Goal: Task Accomplishment & Management: Manage account settings

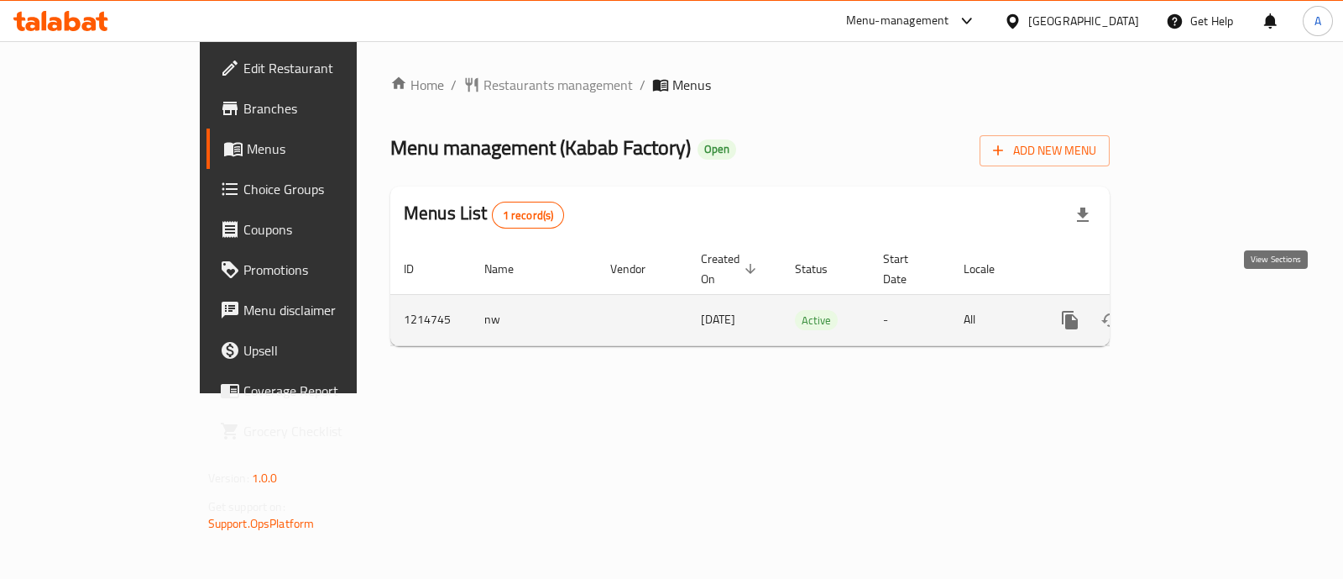
click at [1202, 310] on icon "enhanced table" at bounding box center [1191, 320] width 20 height 20
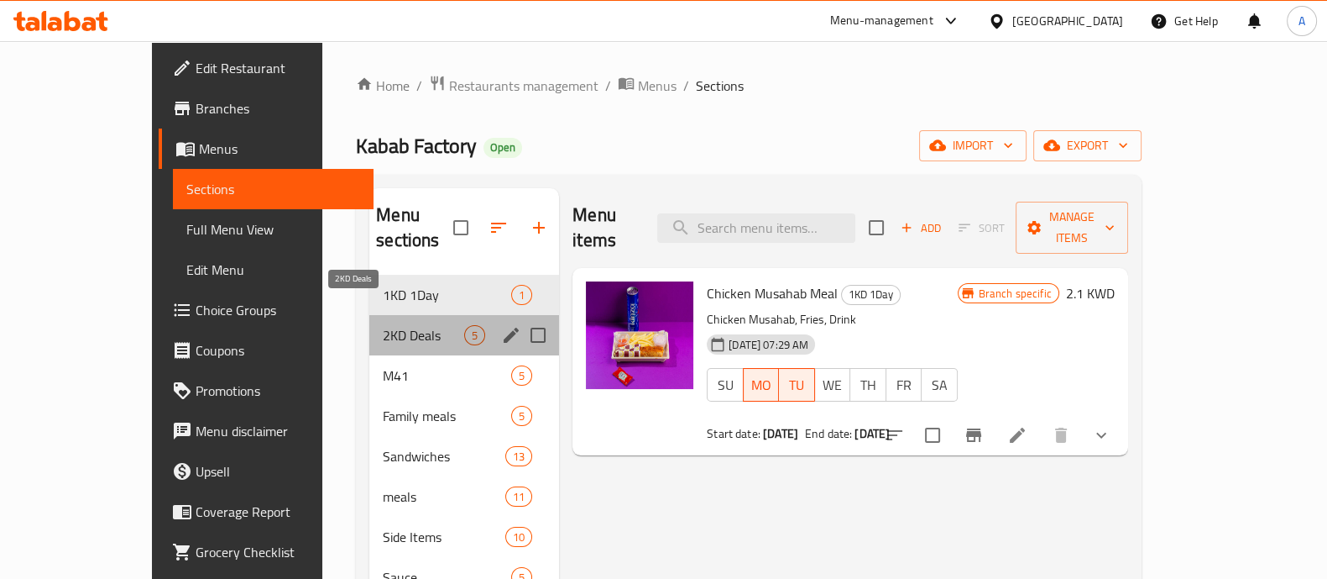
click at [383, 325] on span "2KD Deals" at bounding box center [423, 335] width 81 height 20
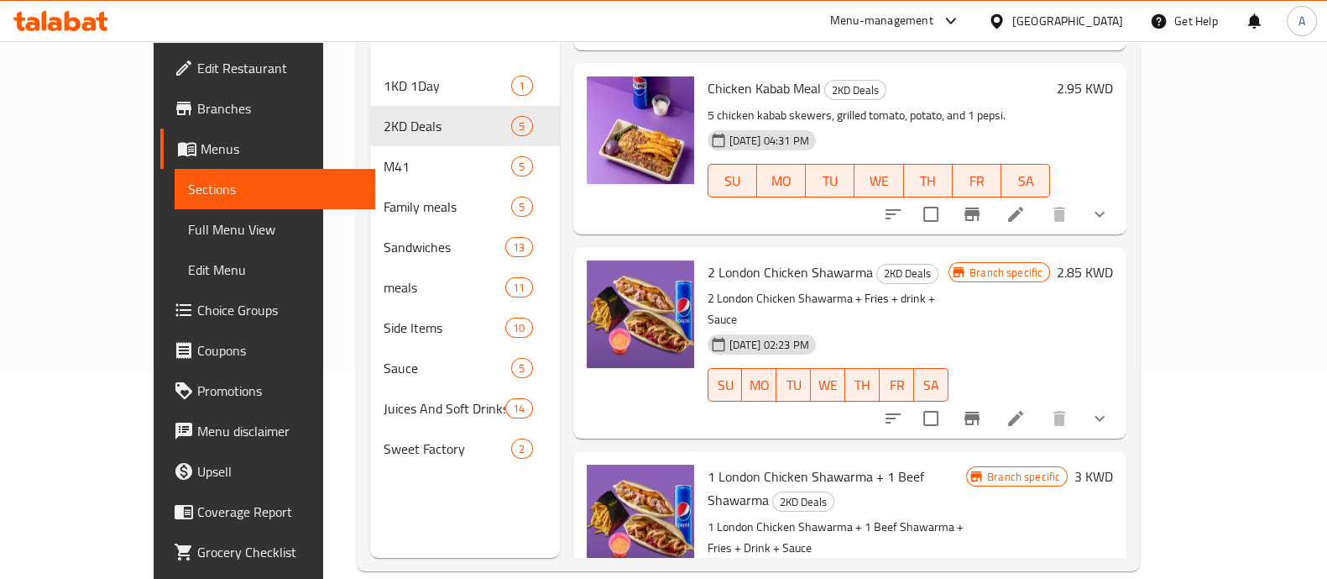
scroll to position [170, 0]
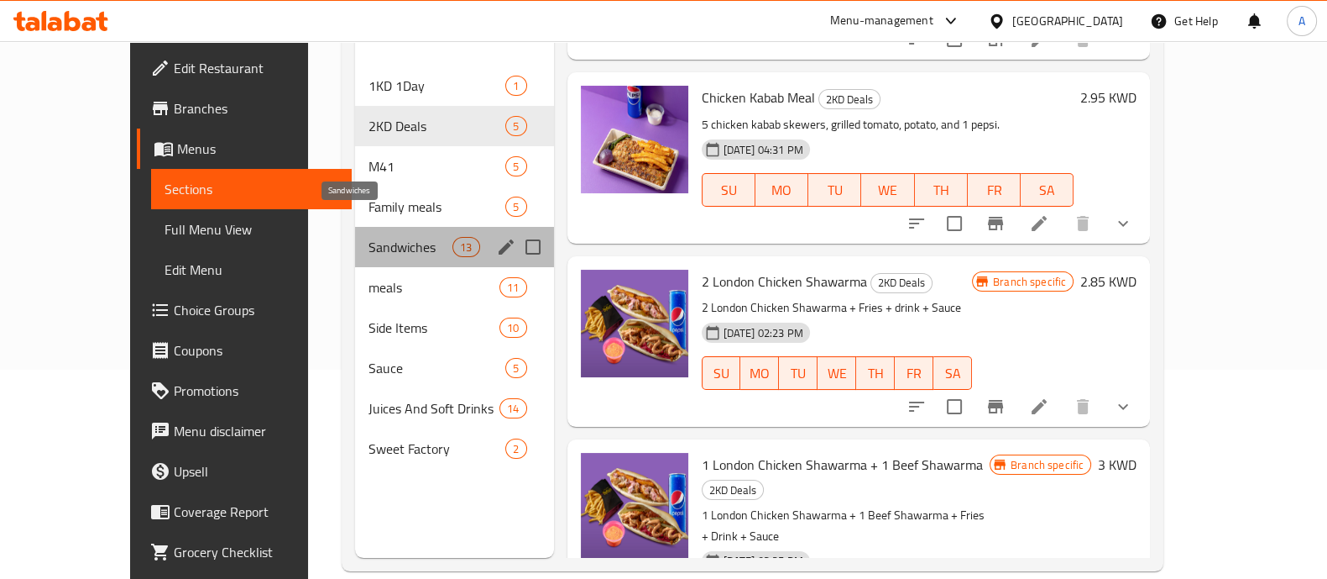
click at [369, 237] on span "Sandwiches" at bounding box center [411, 247] width 85 height 20
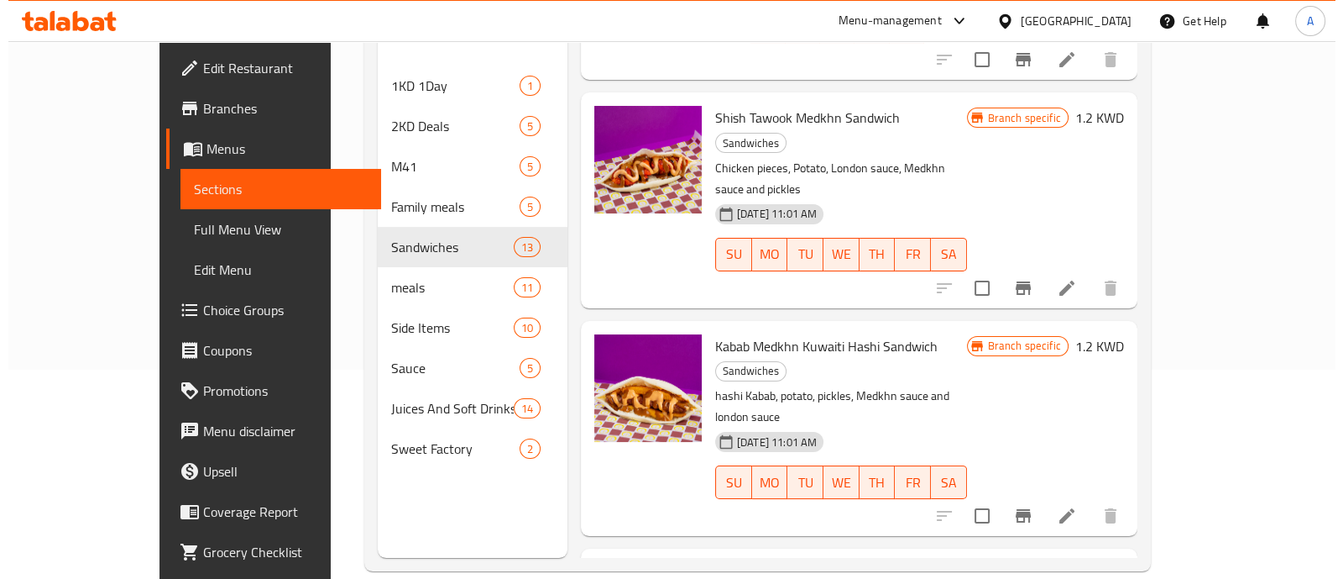
scroll to position [1009, 0]
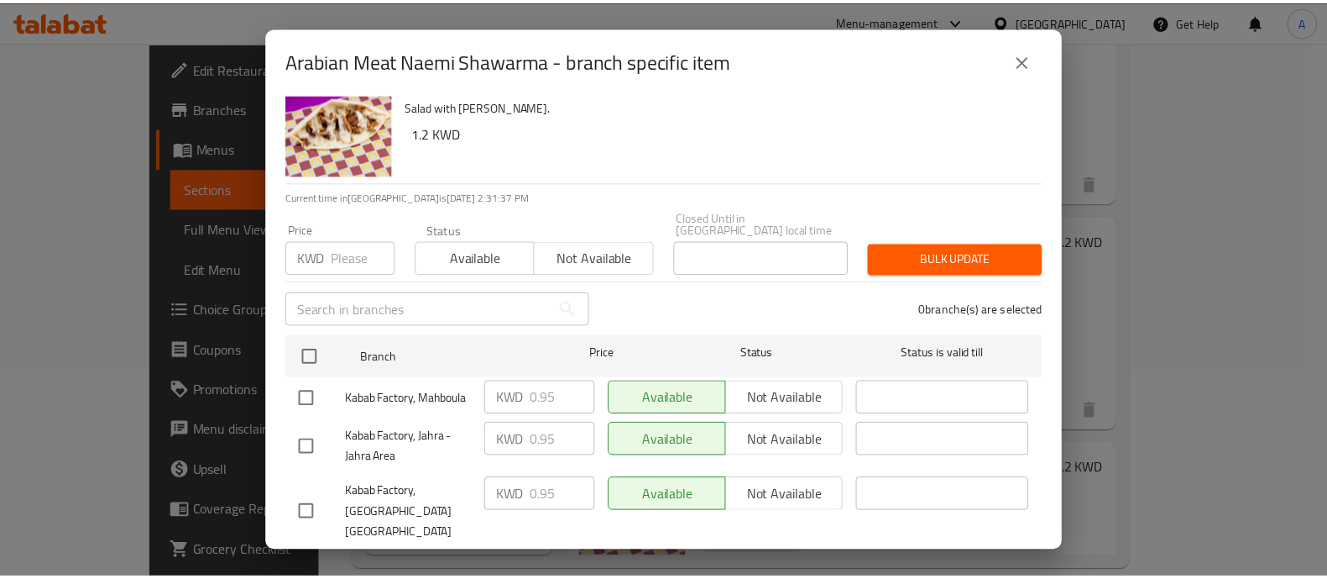
scroll to position [0, 0]
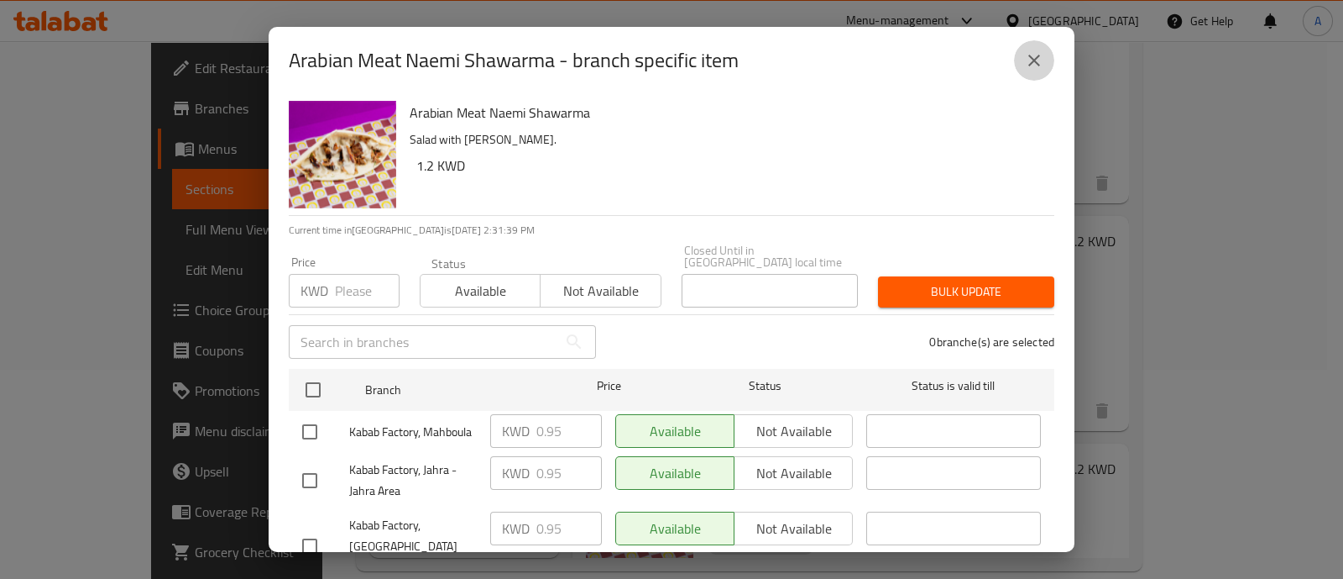
click at [1032, 58] on icon "close" at bounding box center [1035, 61] width 12 height 12
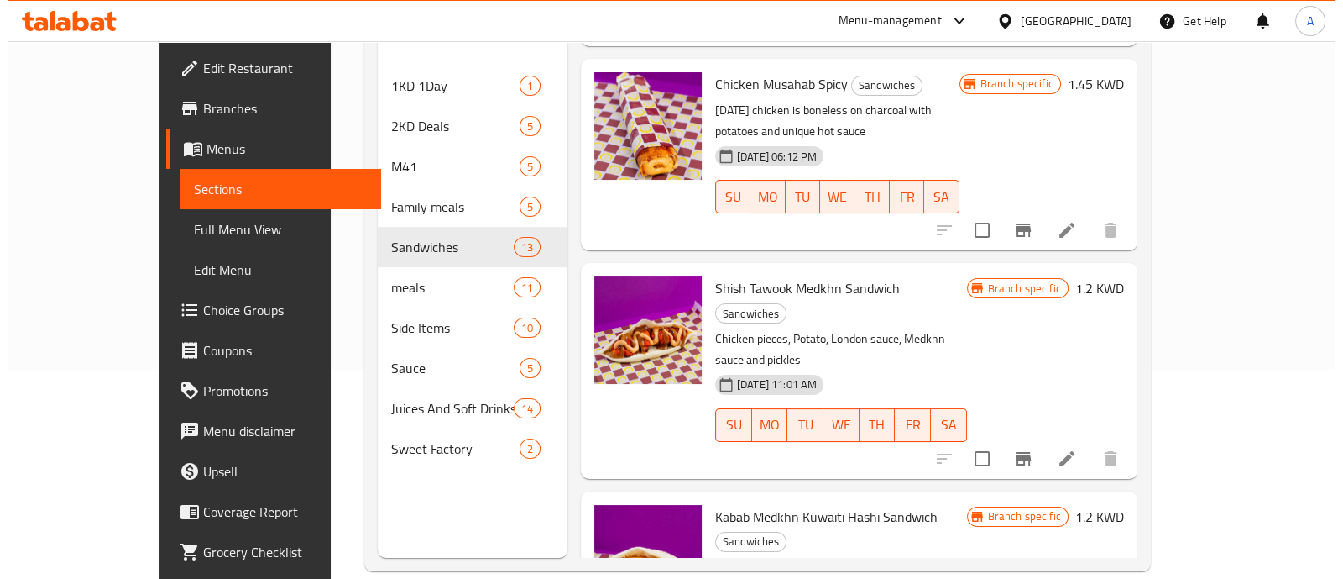
scroll to position [694, 0]
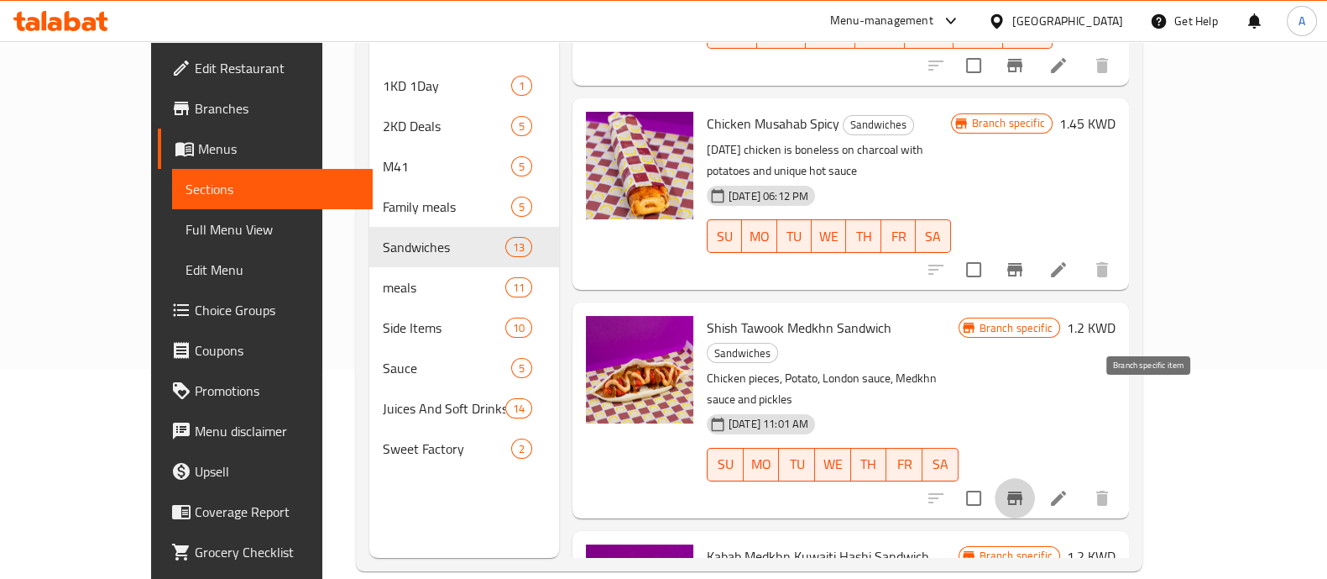
click at [1023, 491] on icon "Branch-specific-item" at bounding box center [1015, 497] width 15 height 13
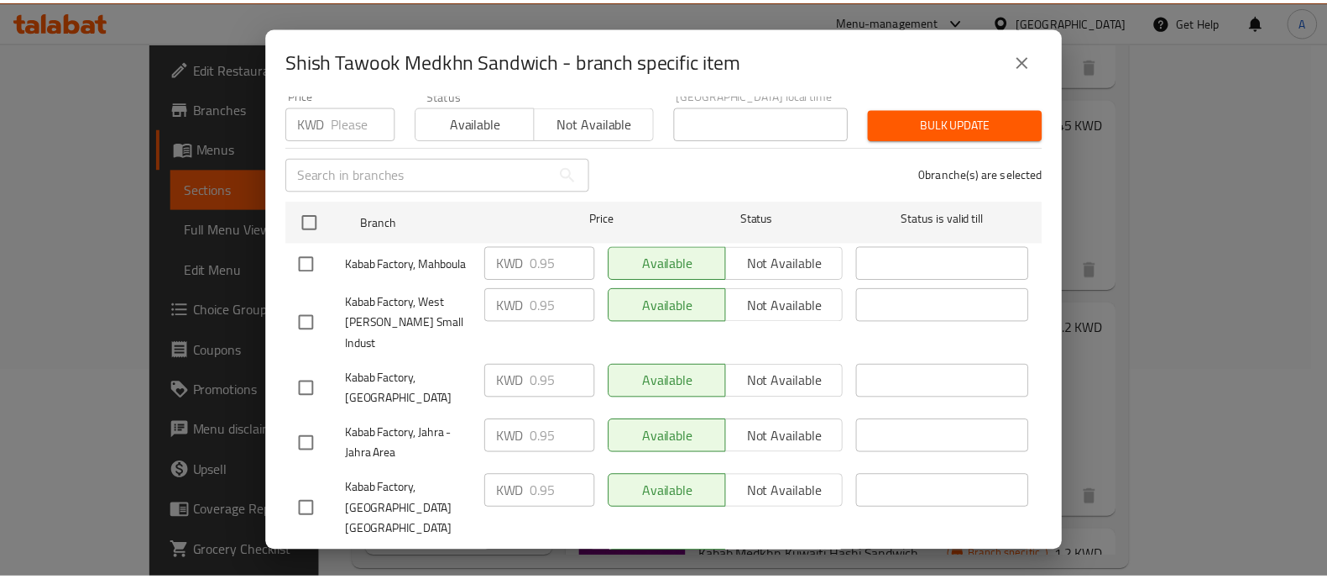
scroll to position [209, 0]
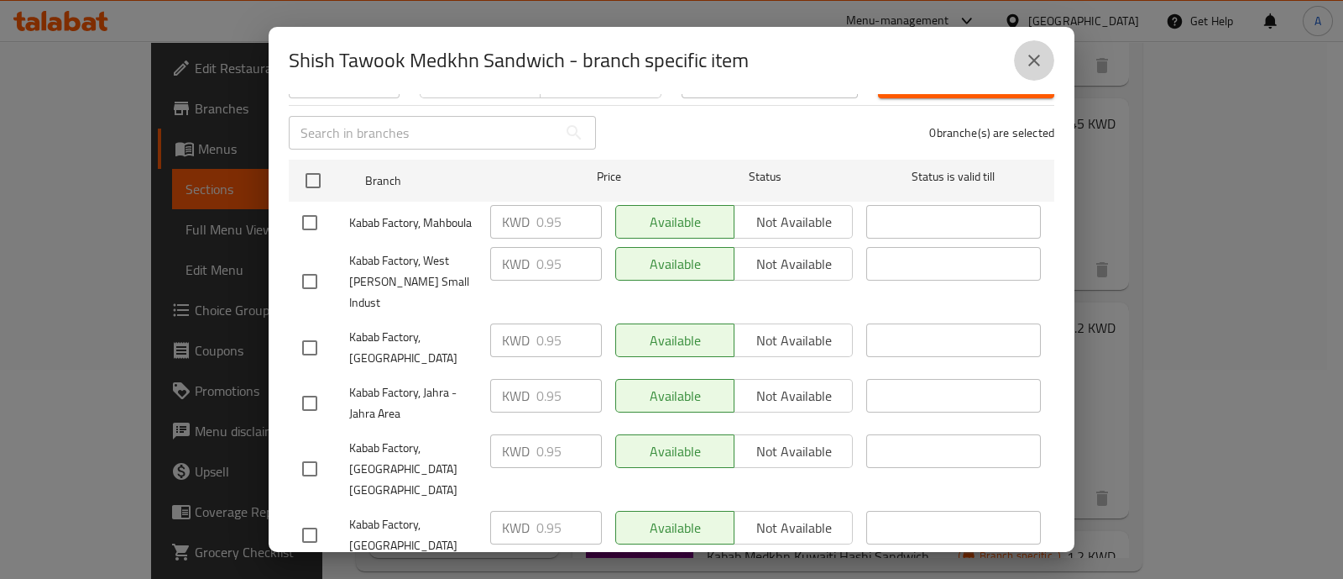
click at [1036, 54] on icon "close" at bounding box center [1034, 60] width 20 height 20
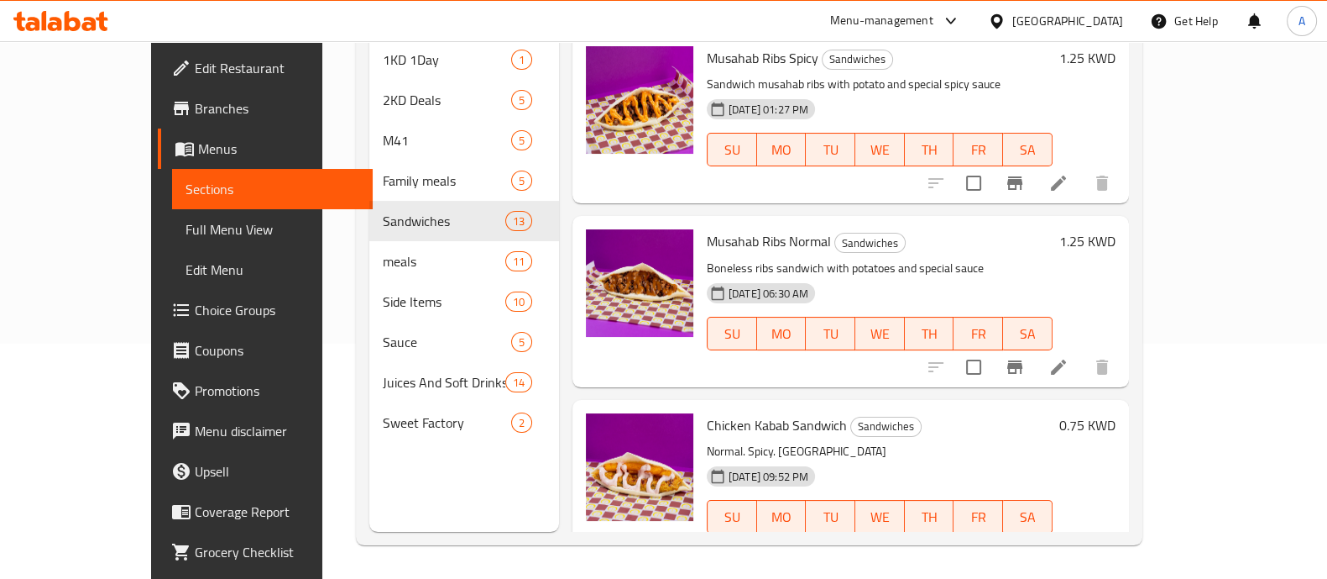
scroll to position [104, 0]
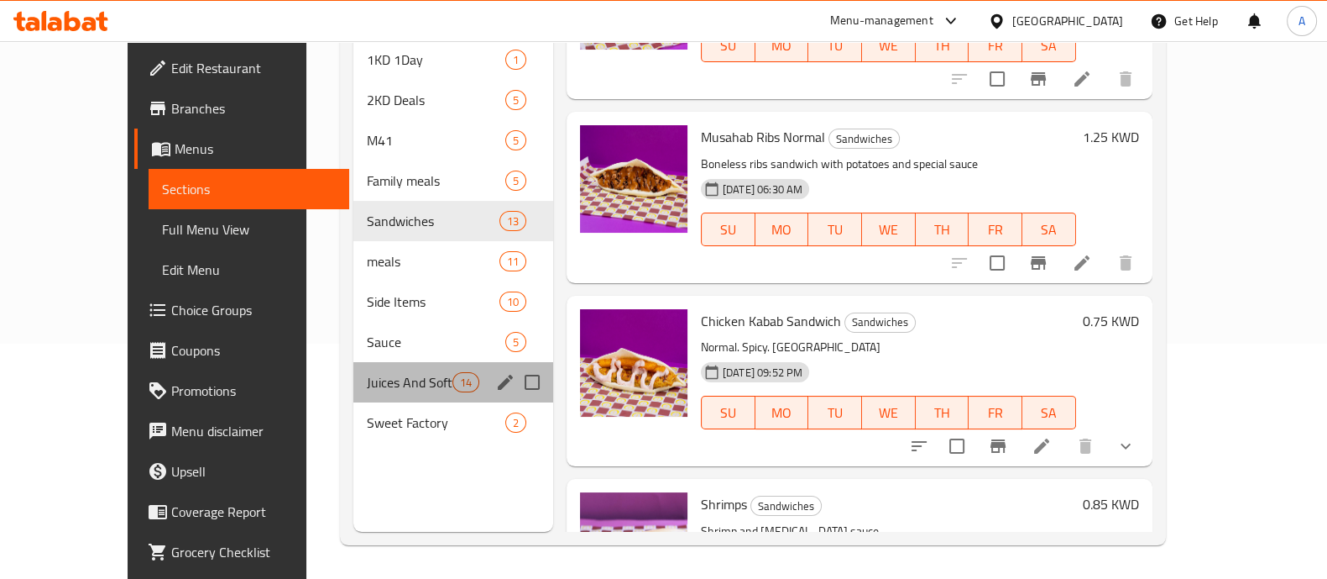
click at [353, 362] on div "Juices And Soft Drinks 14" at bounding box center [453, 382] width 200 height 40
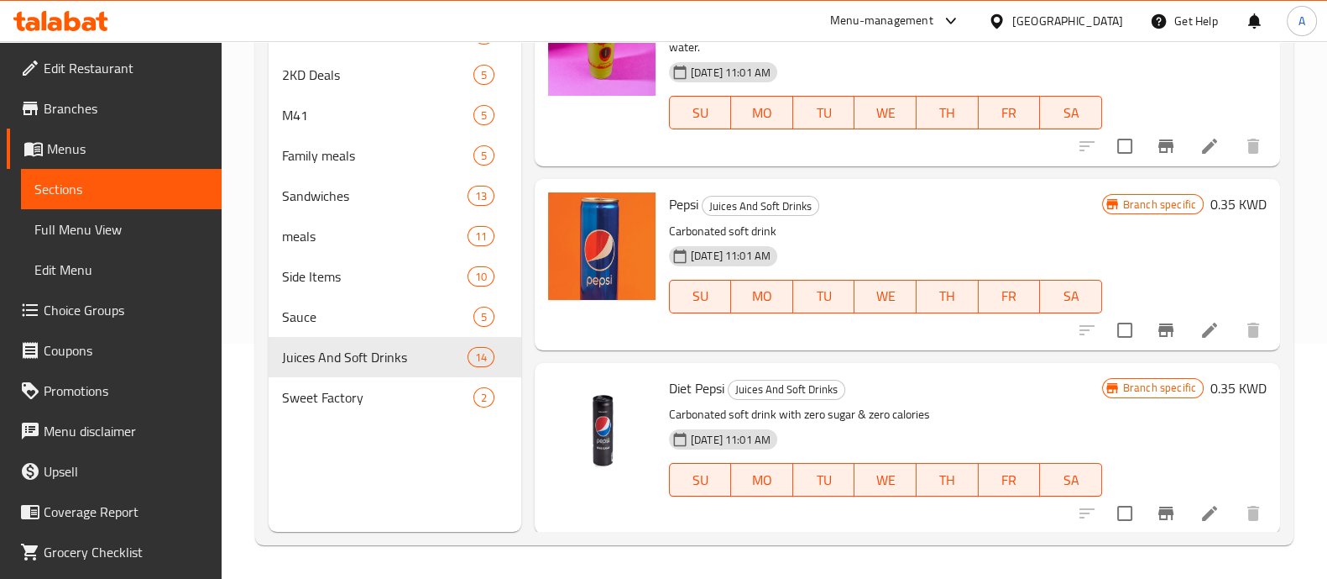
scroll to position [1259, 0]
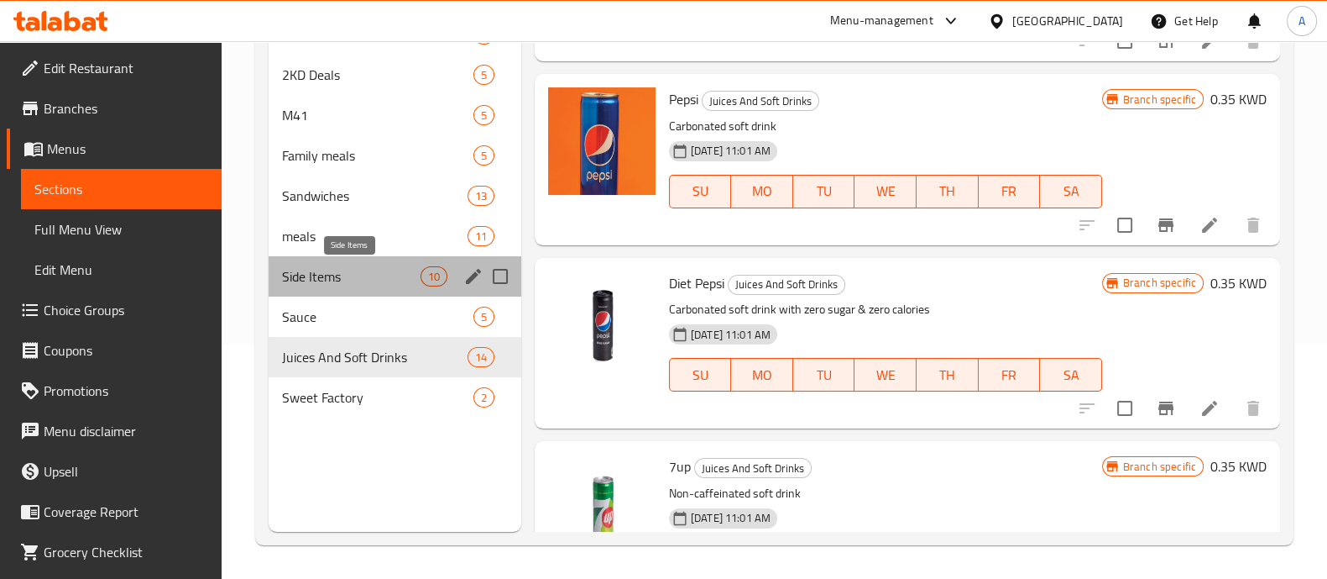
click at [356, 284] on span "Side Items" at bounding box center [351, 276] width 139 height 20
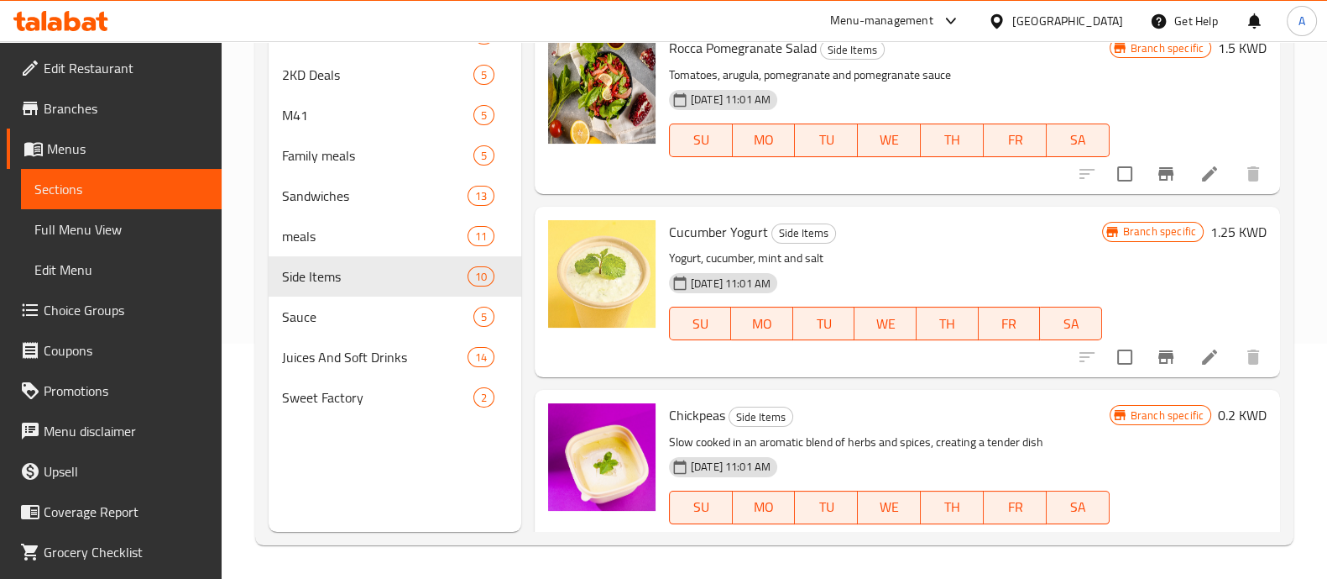
scroll to position [1338, 0]
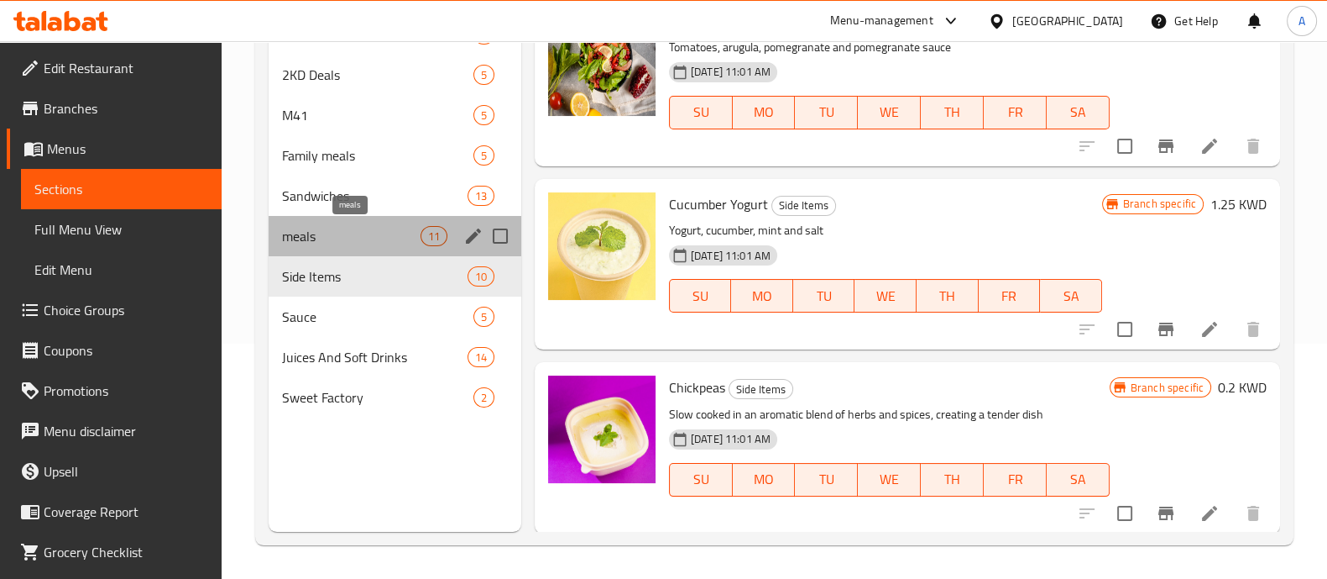
click at [323, 238] on span "meals" at bounding box center [351, 236] width 139 height 20
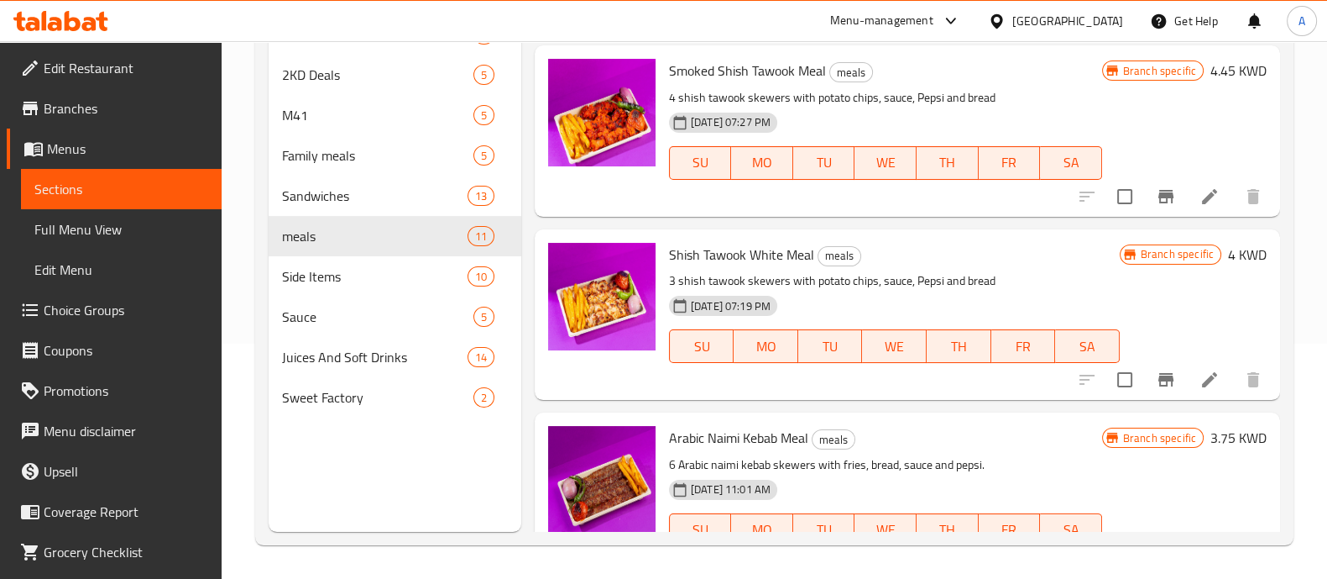
scroll to position [1234, 0]
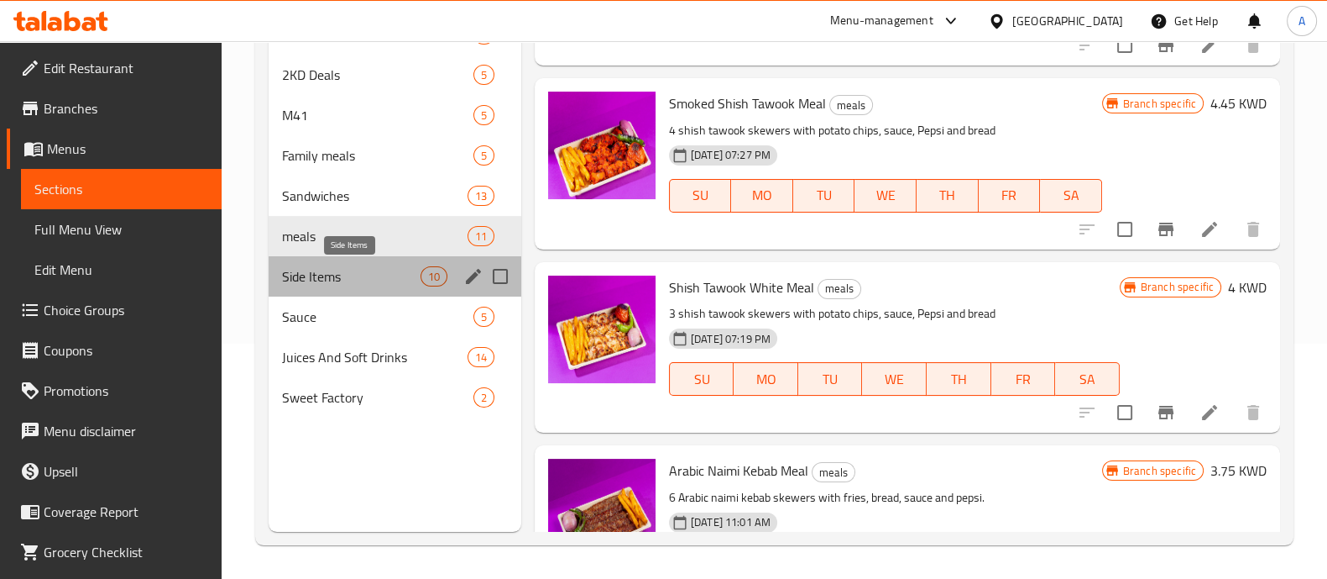
click at [323, 277] on span "Side Items" at bounding box center [351, 276] width 139 height 20
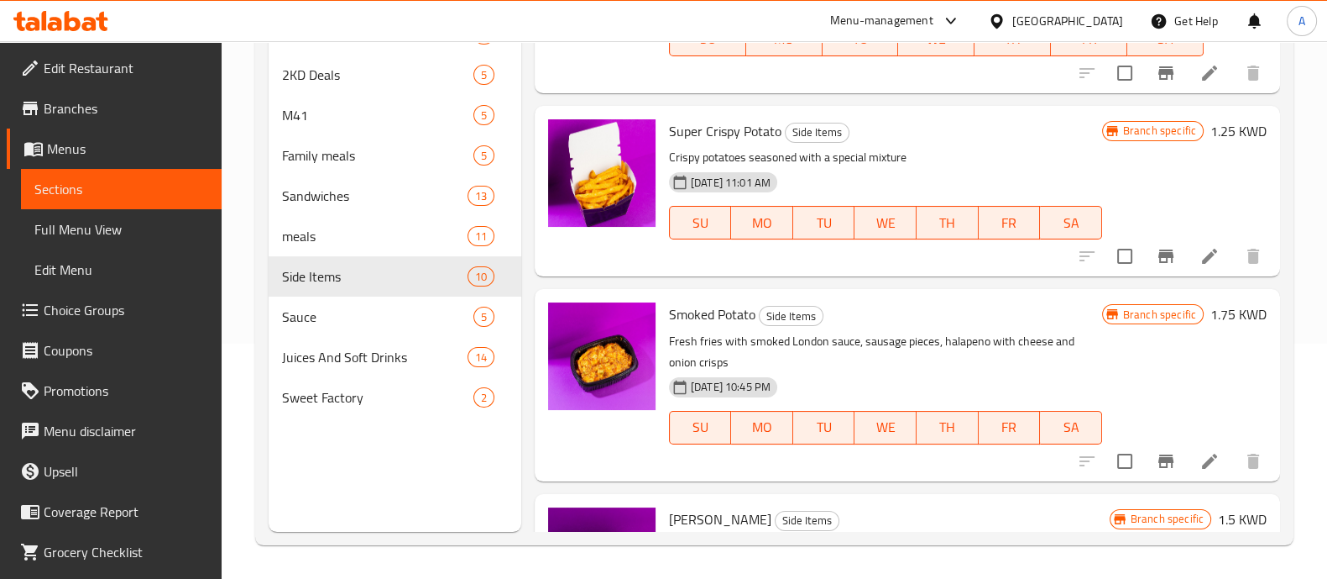
scroll to position [80, 0]
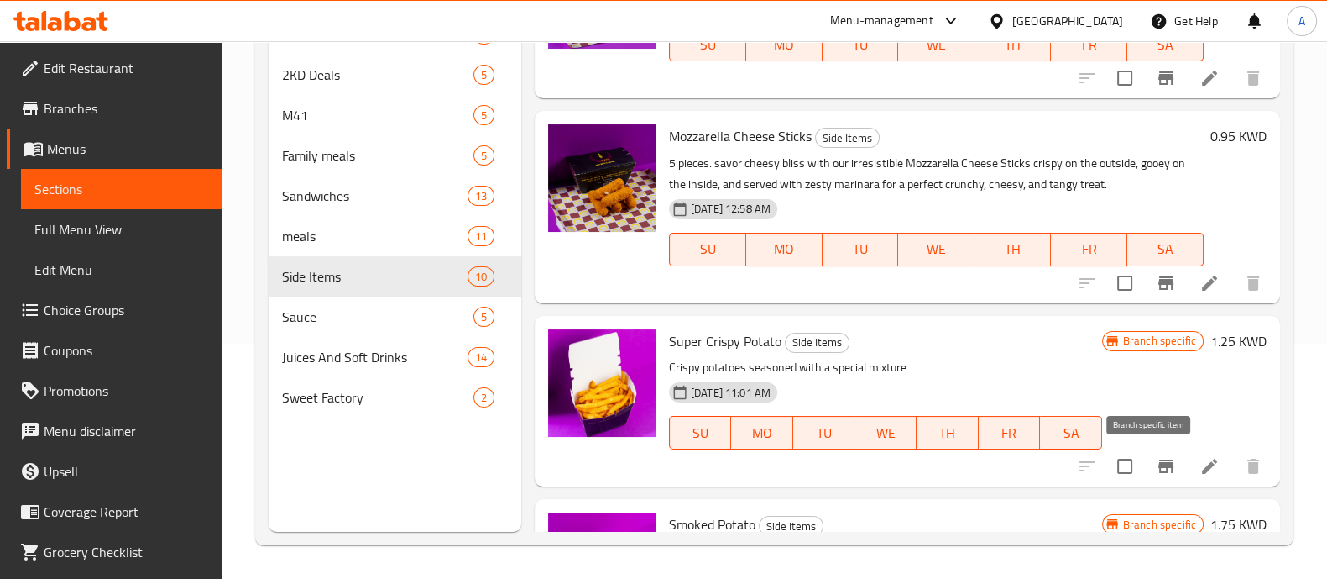
click at [1156, 458] on icon "Branch-specific-item" at bounding box center [1166, 466] width 20 height 20
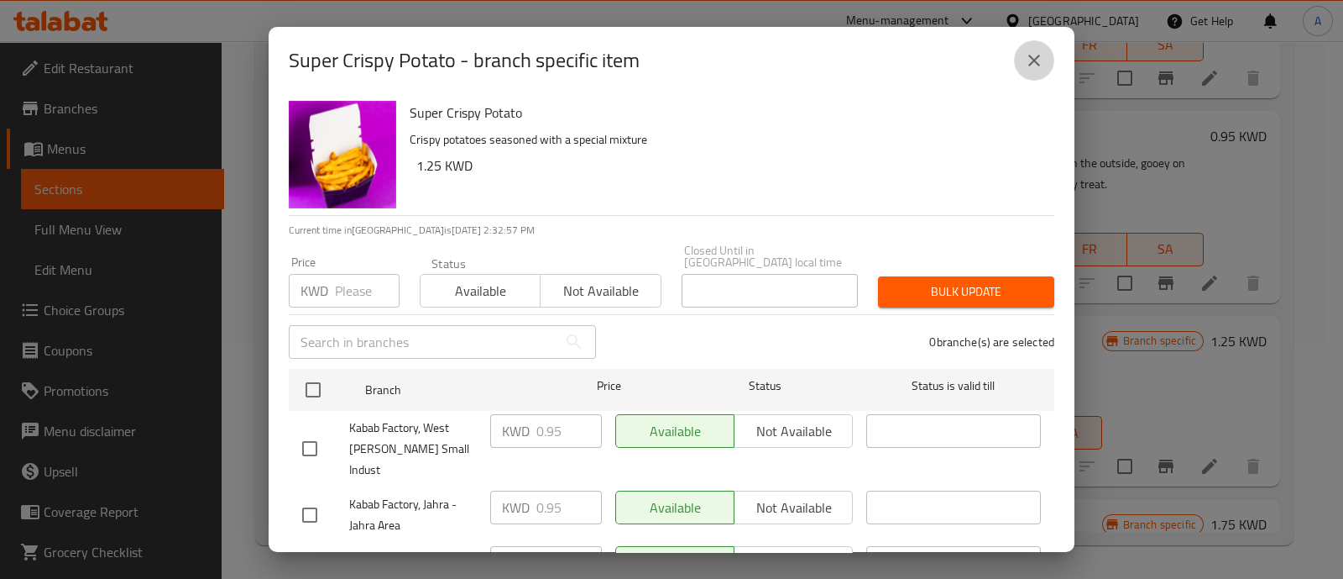
click at [1027, 48] on button "close" at bounding box center [1034, 60] width 40 height 40
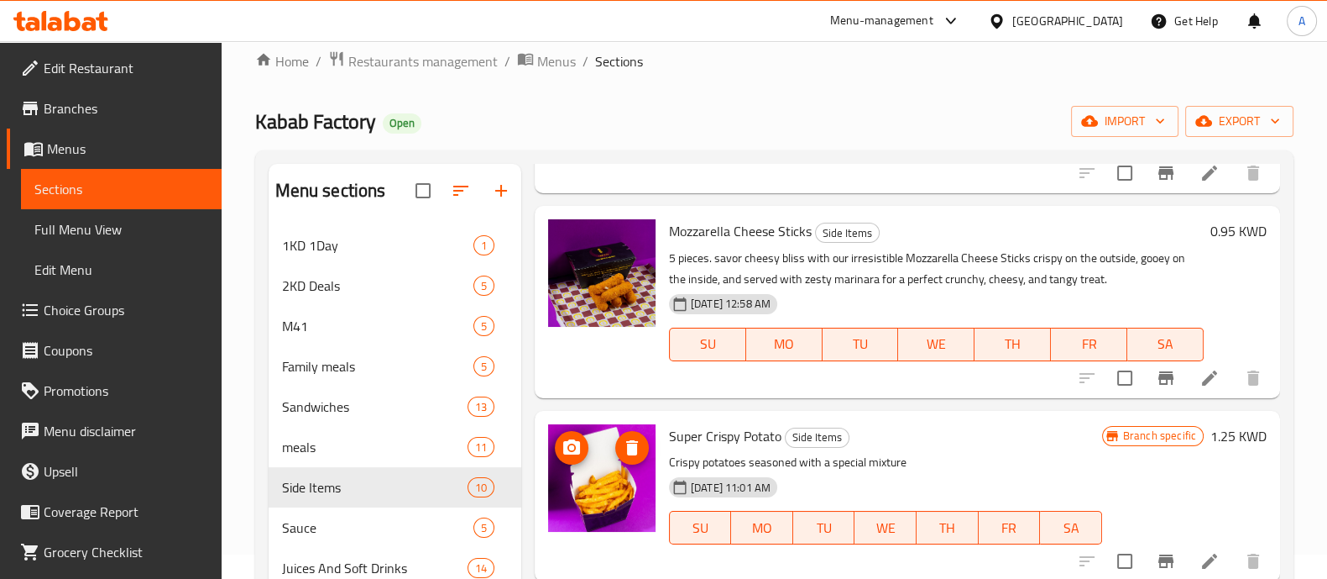
scroll to position [209, 0]
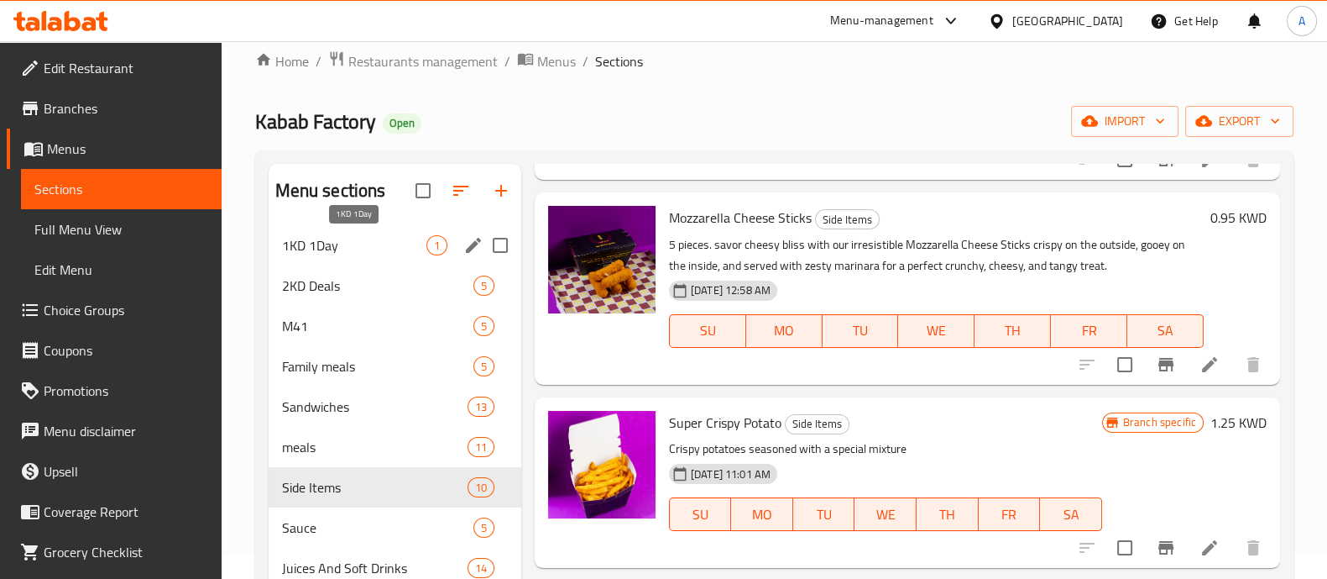
click at [328, 243] on span "1KD 1Day" at bounding box center [354, 245] width 144 height 20
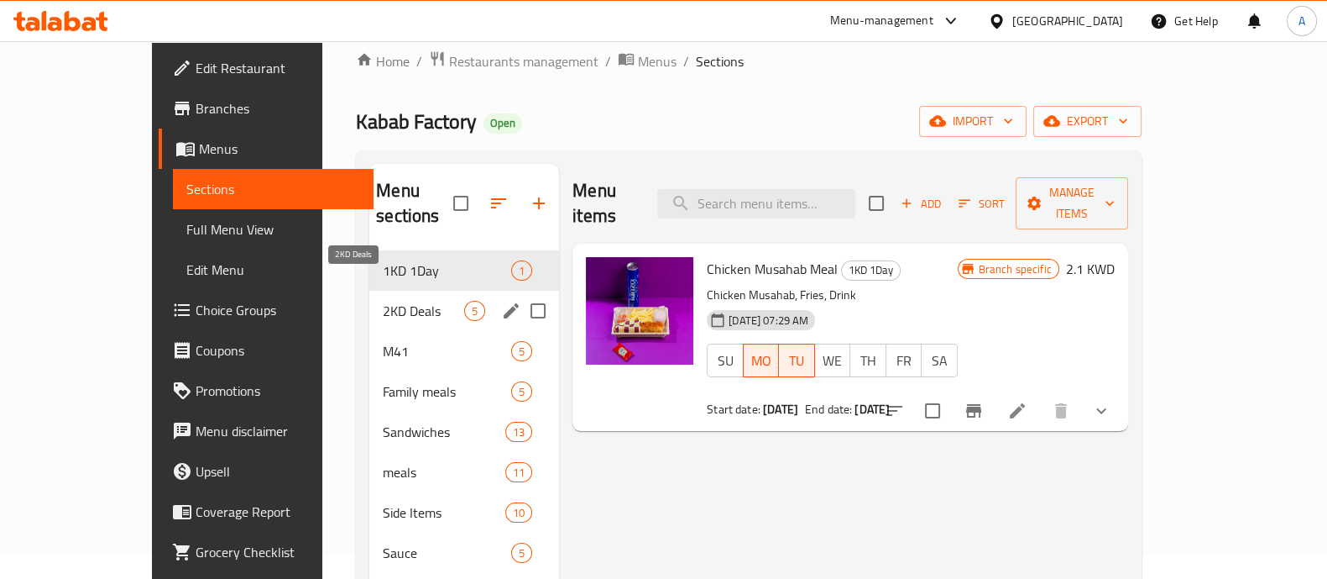
click at [383, 301] on span "2KD Deals" at bounding box center [423, 311] width 81 height 20
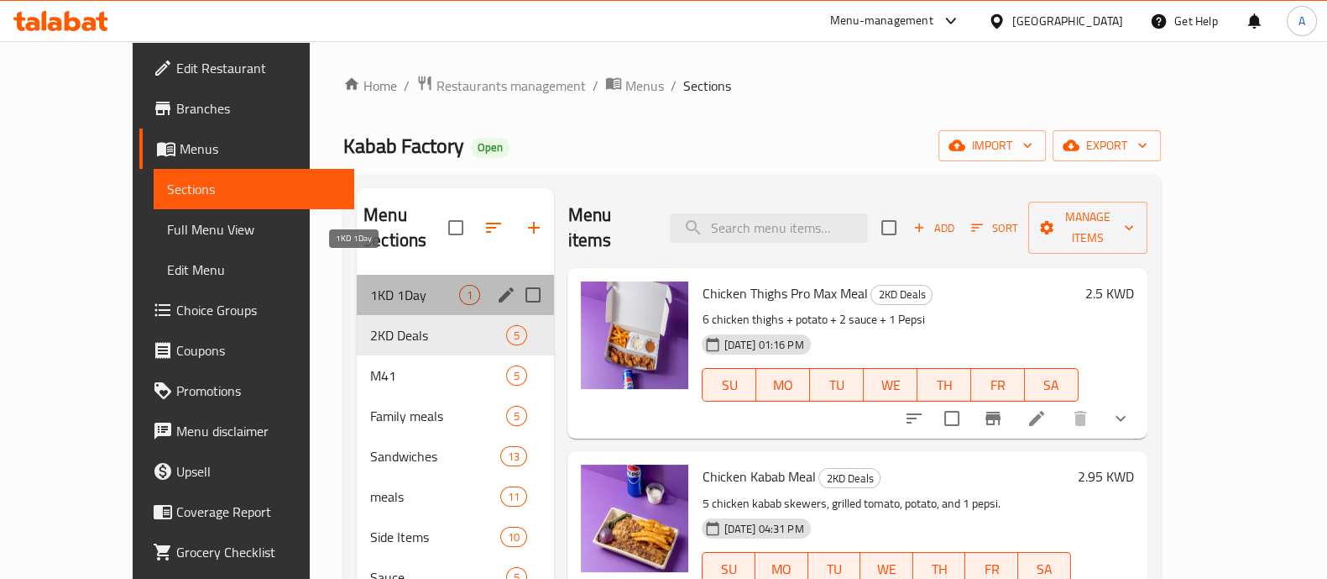
click at [370, 285] on span "1KD 1Day" at bounding box center [414, 295] width 89 height 20
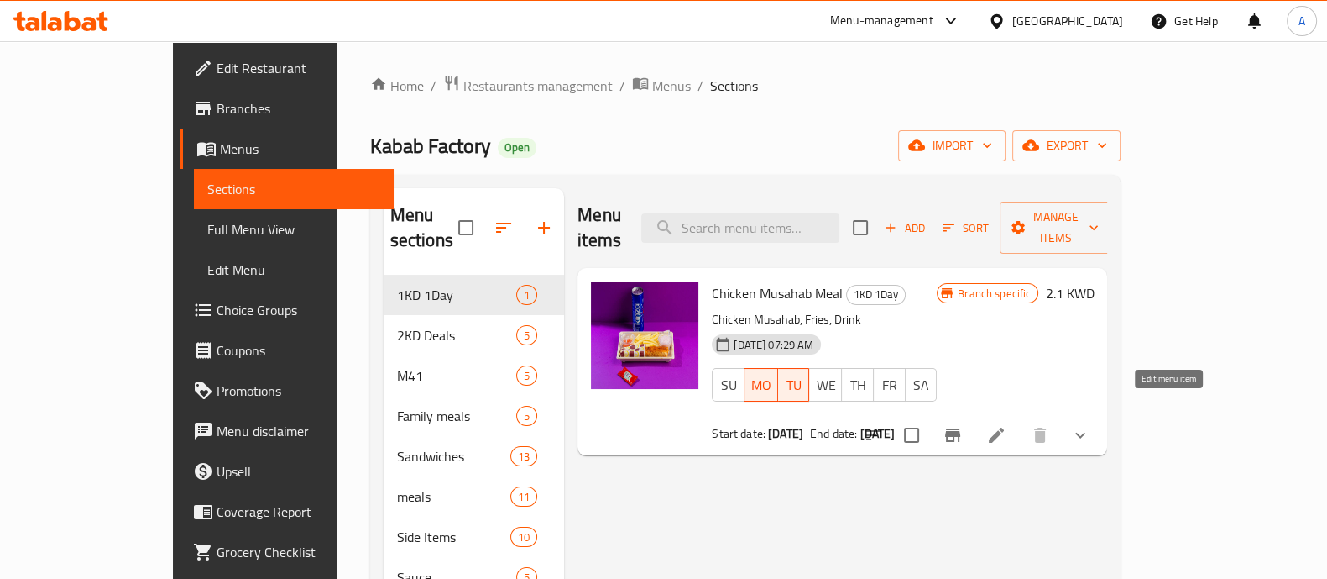
click at [1007, 425] on icon at bounding box center [997, 435] width 20 height 20
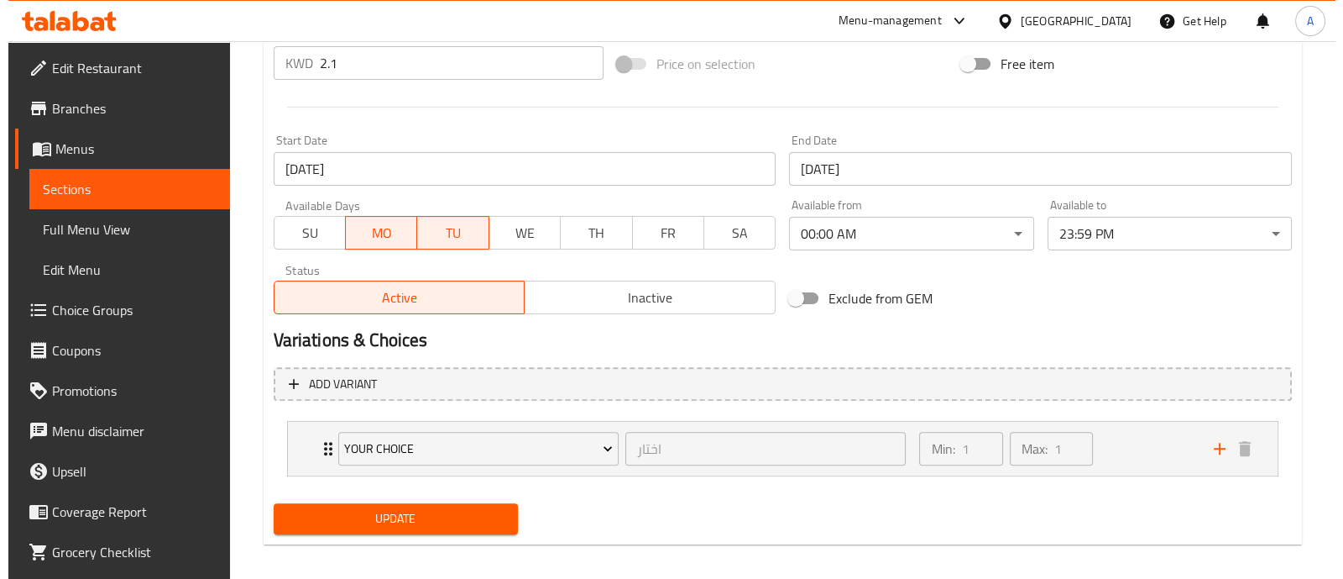
scroll to position [542, 0]
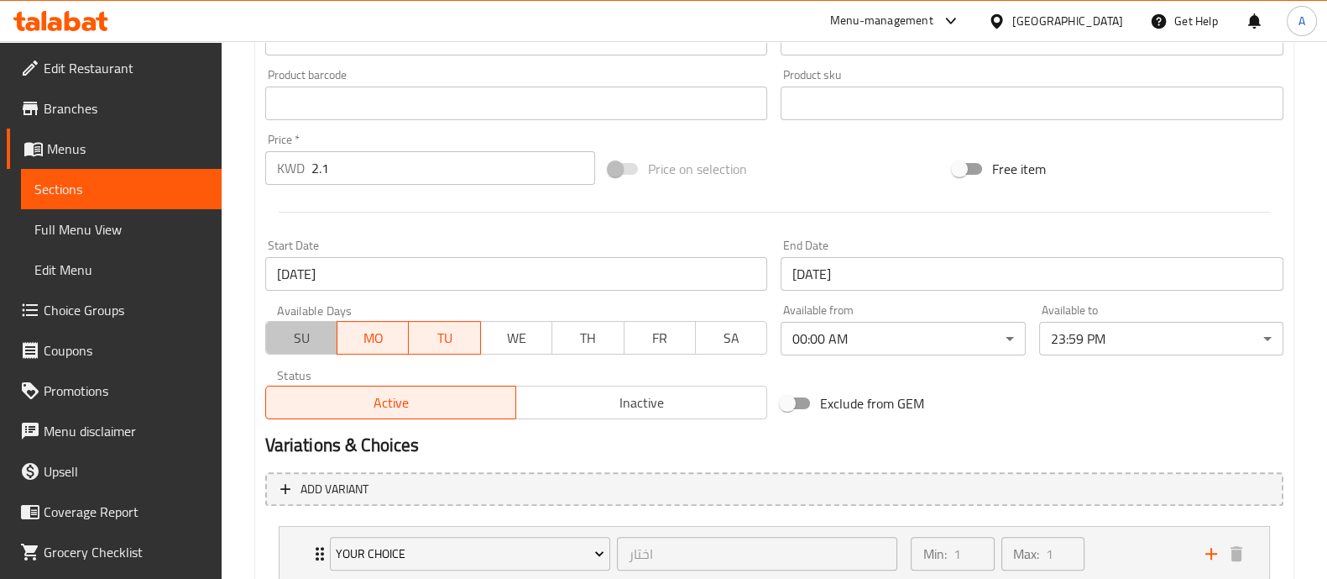
click at [311, 331] on span "SU" at bounding box center [302, 338] width 58 height 24
click at [433, 273] on input "[DATE]" at bounding box center [516, 274] width 503 height 34
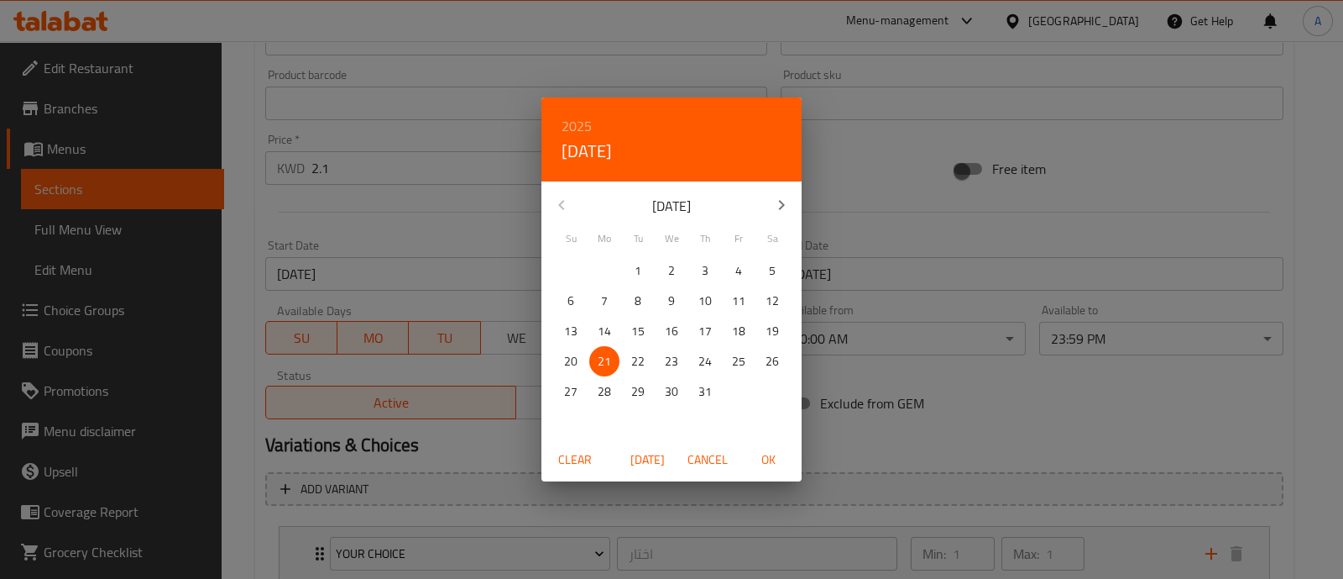
click at [776, 198] on icon "button" at bounding box center [782, 205] width 20 height 20
click at [570, 363] on p "17" at bounding box center [570, 361] width 13 height 21
click at [772, 459] on span "OK" at bounding box center [768, 459] width 40 height 21
type input "[DATE]"
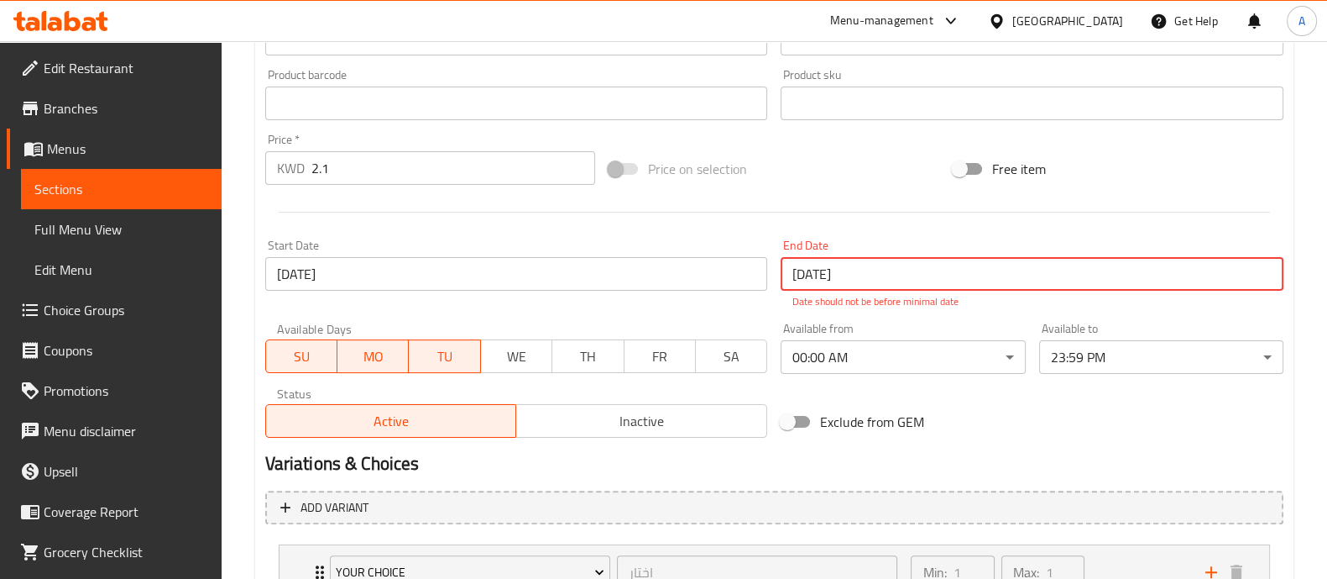
click at [900, 275] on input "[DATE]" at bounding box center [1032, 274] width 503 height 34
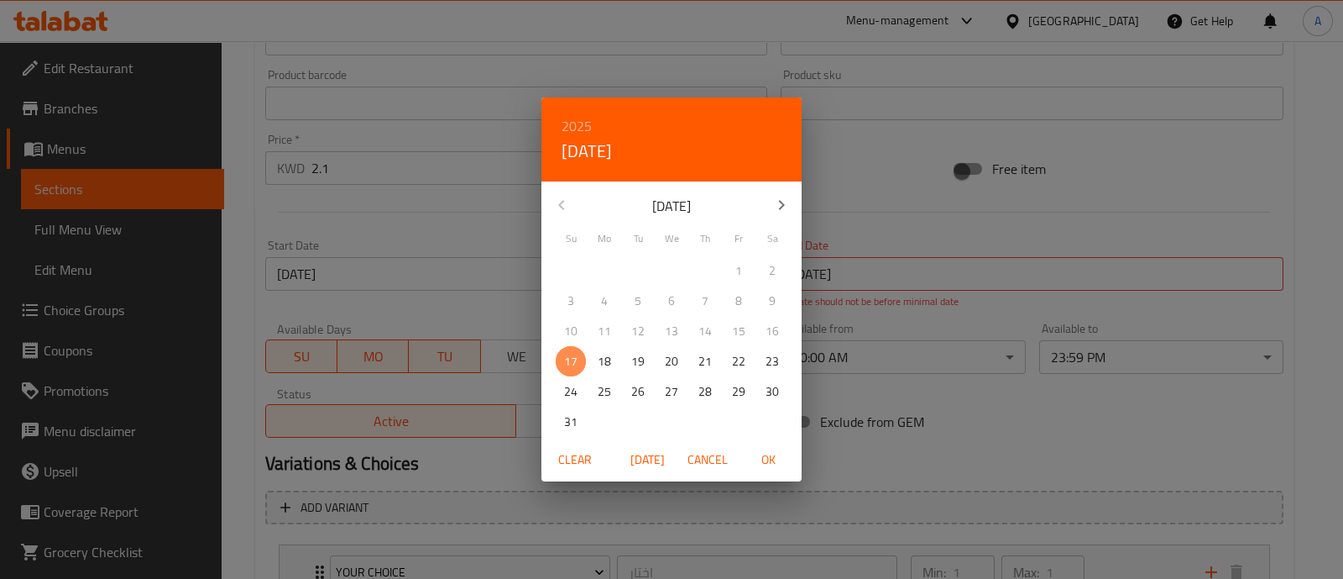
click at [580, 358] on span "17" at bounding box center [571, 361] width 30 height 21
click at [764, 461] on span "OK" at bounding box center [768, 459] width 40 height 21
type input "[DATE]"
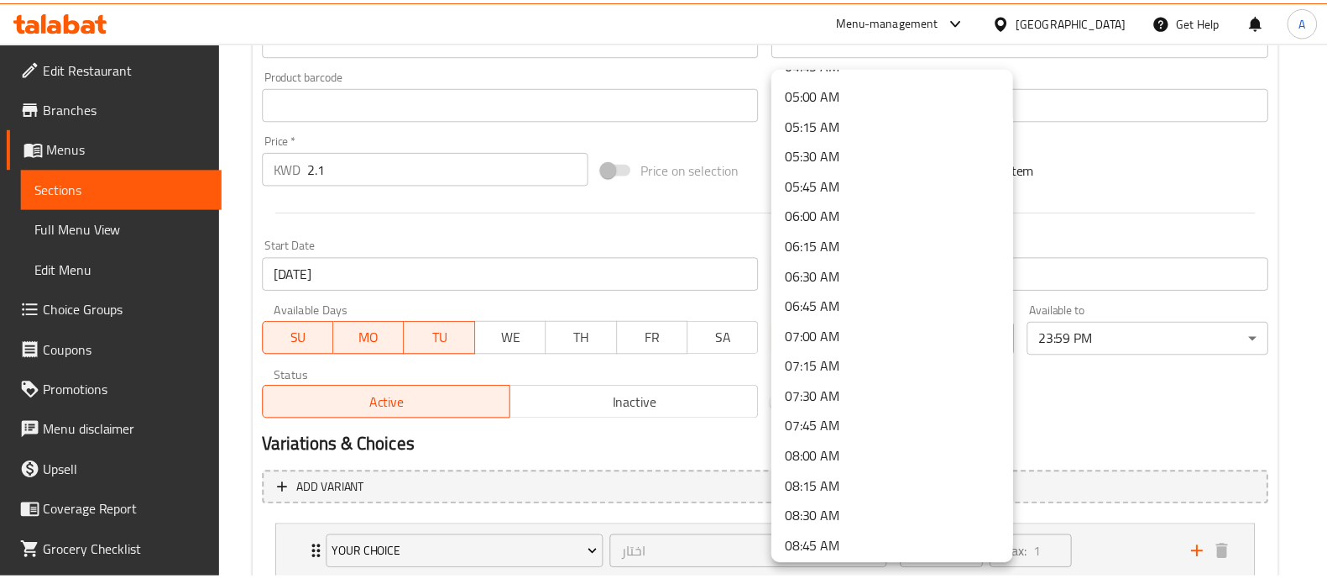
scroll to position [630, 0]
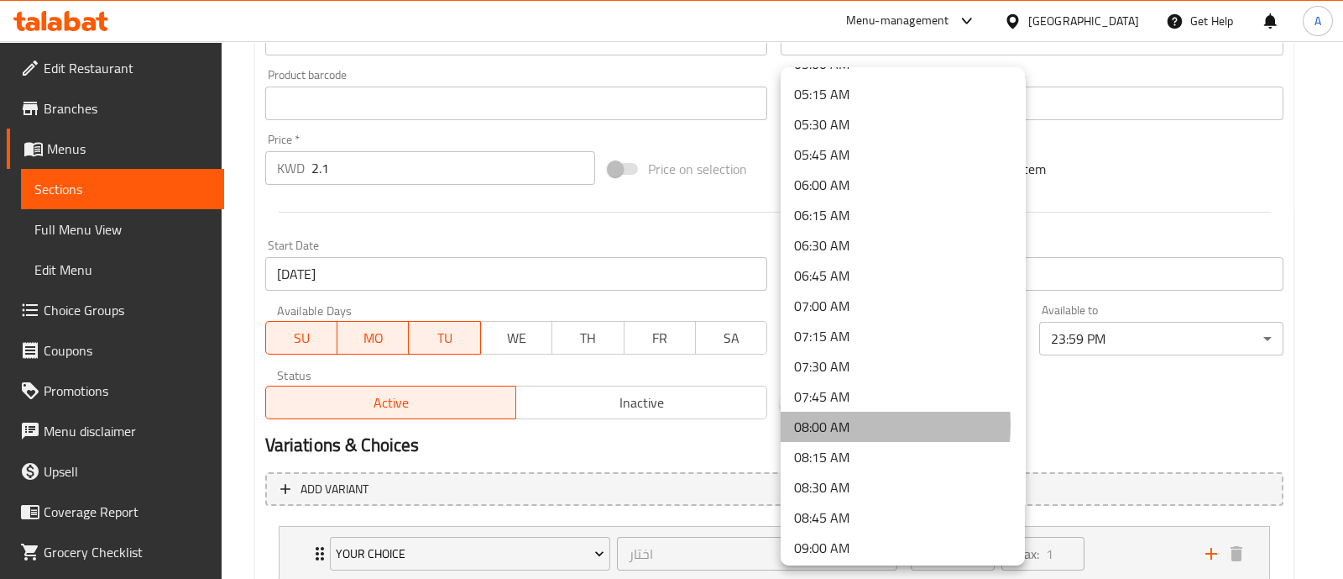
click at [829, 423] on li "08:00 AM" at bounding box center [903, 426] width 244 height 30
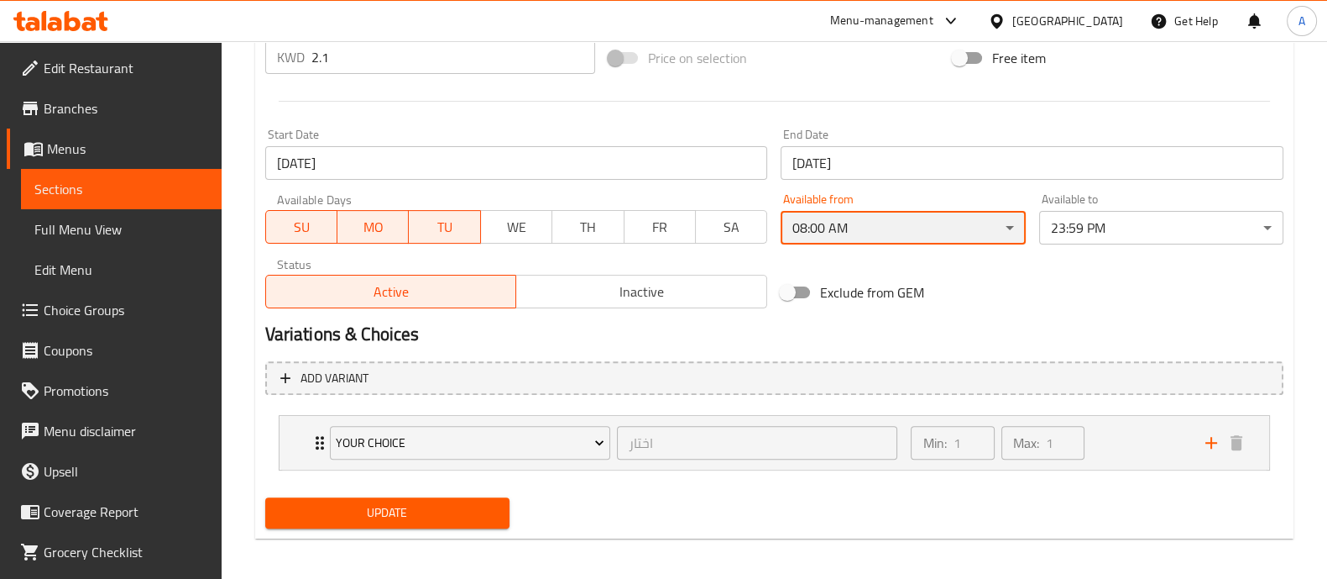
scroll to position [658, 0]
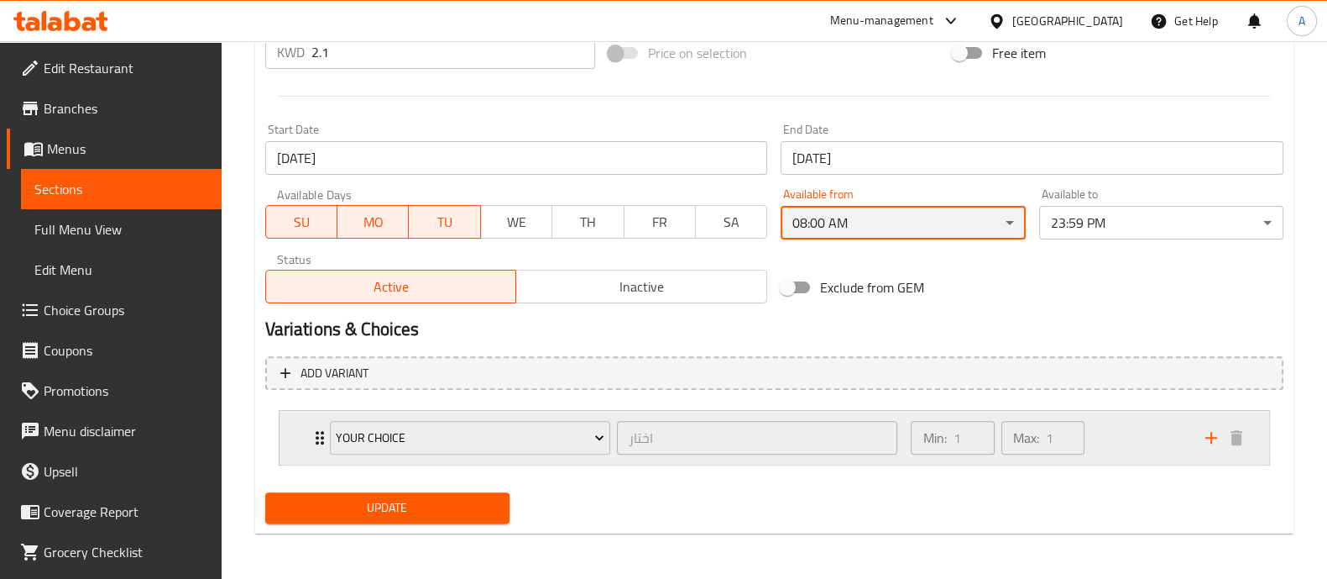
click at [310, 438] on icon "Expand" at bounding box center [320, 437] width 20 height 20
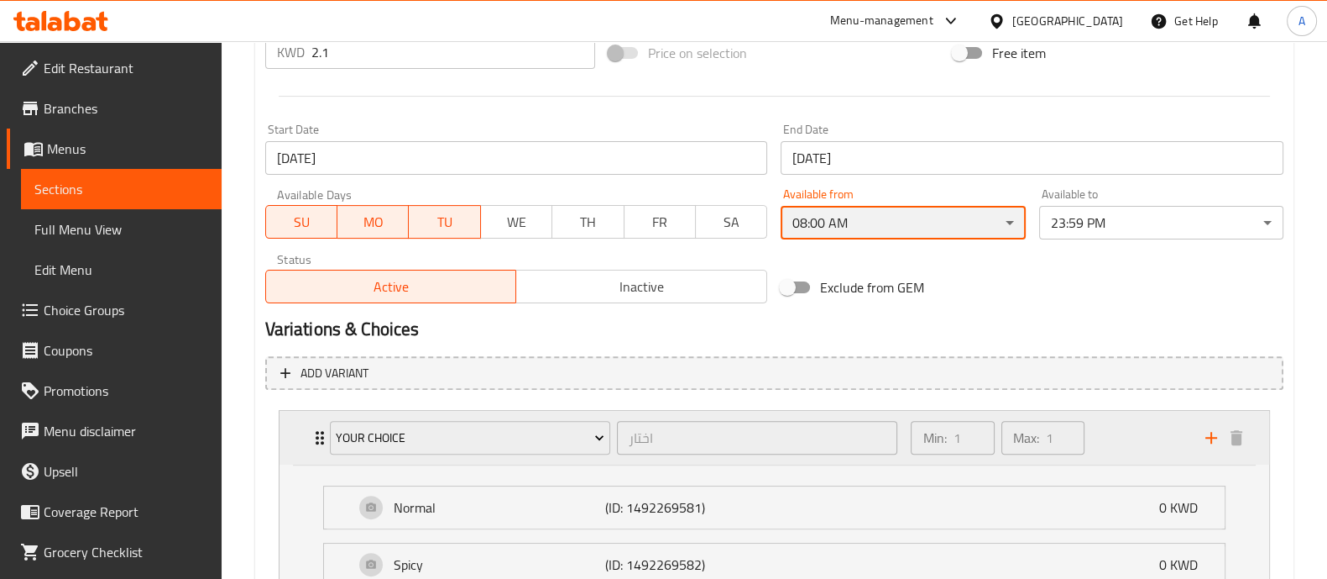
click at [310, 438] on icon "Expand" at bounding box center [320, 437] width 20 height 20
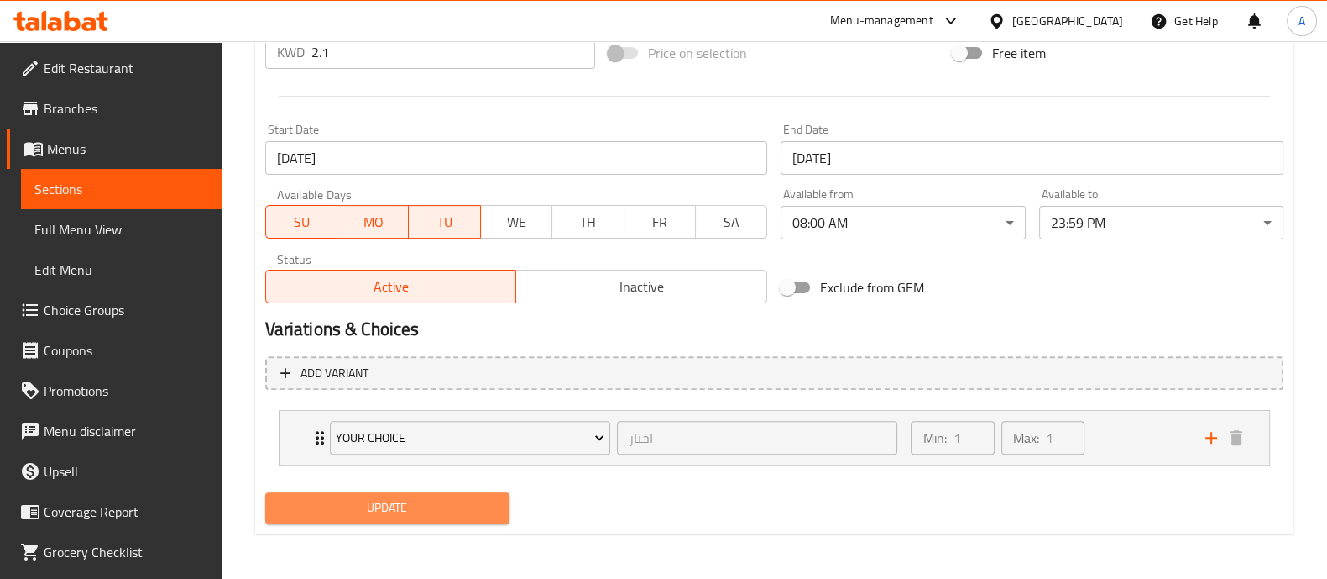
click at [348, 505] on span "Update" at bounding box center [387, 507] width 217 height 21
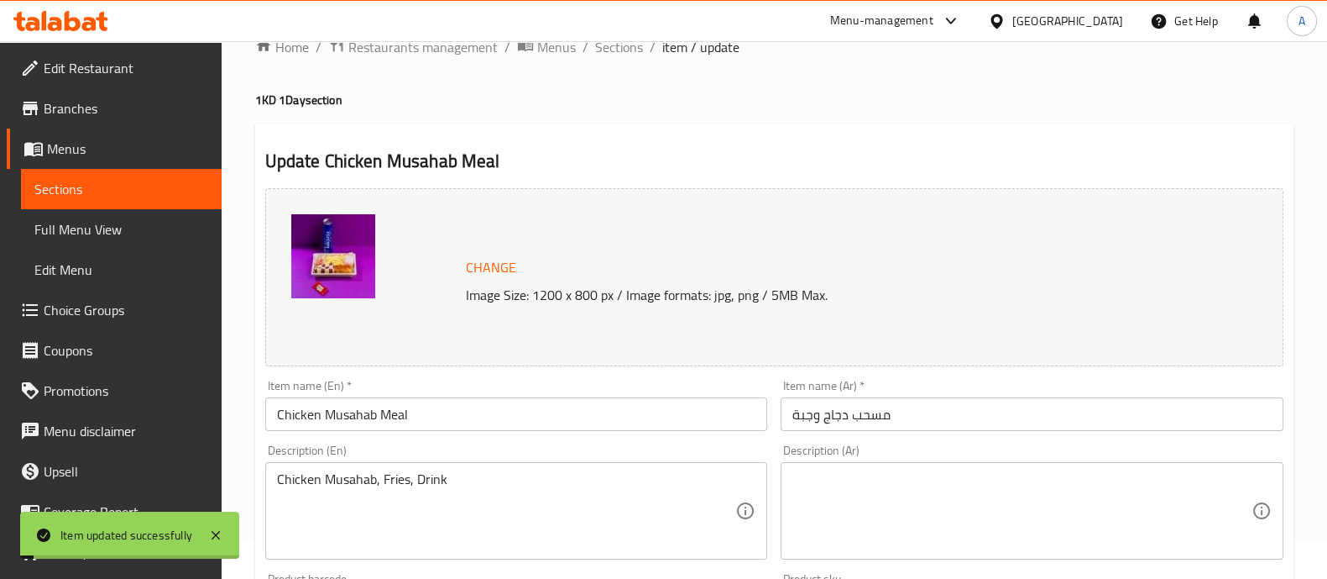
scroll to position [0, 0]
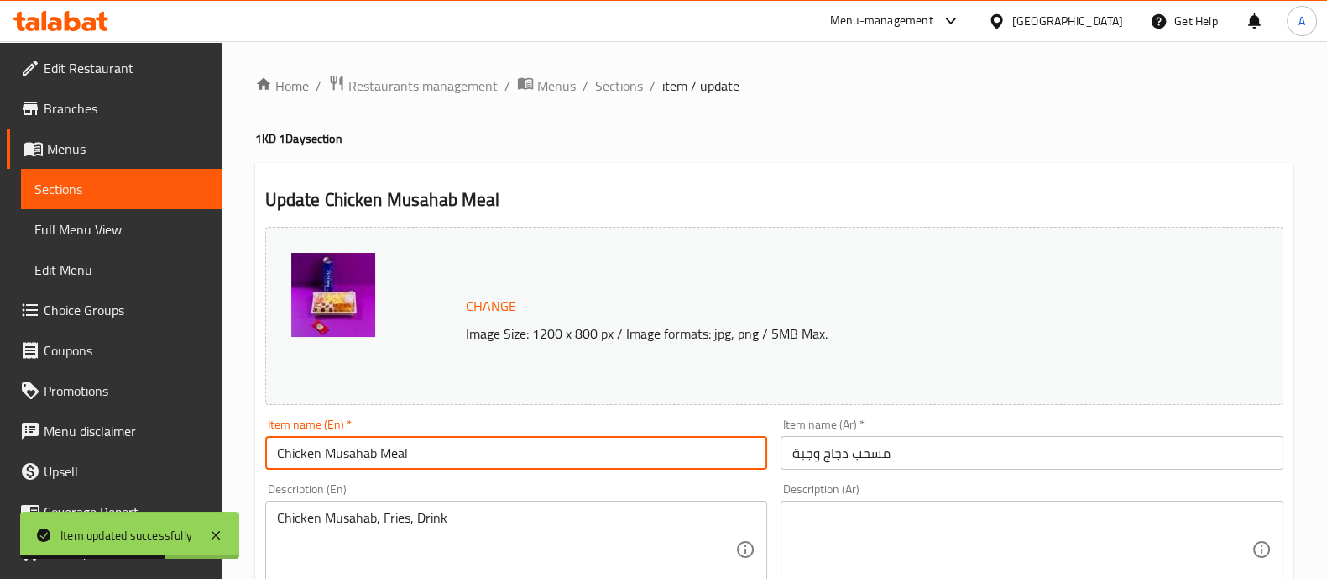
drag, startPoint x: 443, startPoint y: 443, endPoint x: 245, endPoint y: 469, distance: 199.9
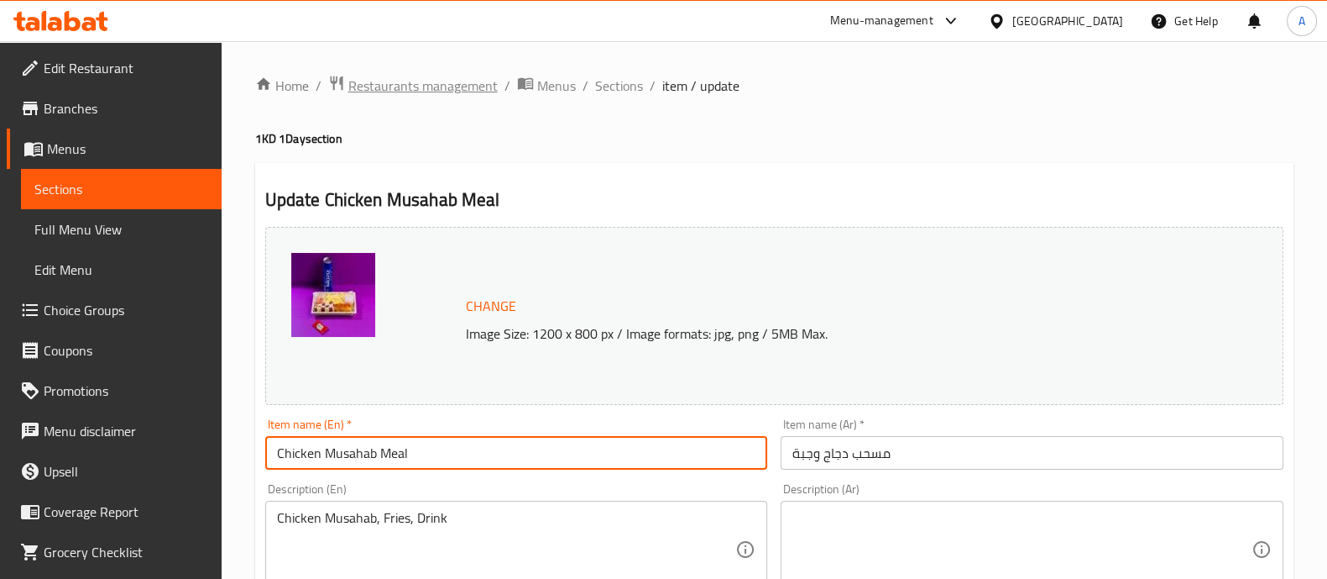
click at [432, 96] on span "Restaurants management" at bounding box center [422, 86] width 149 height 20
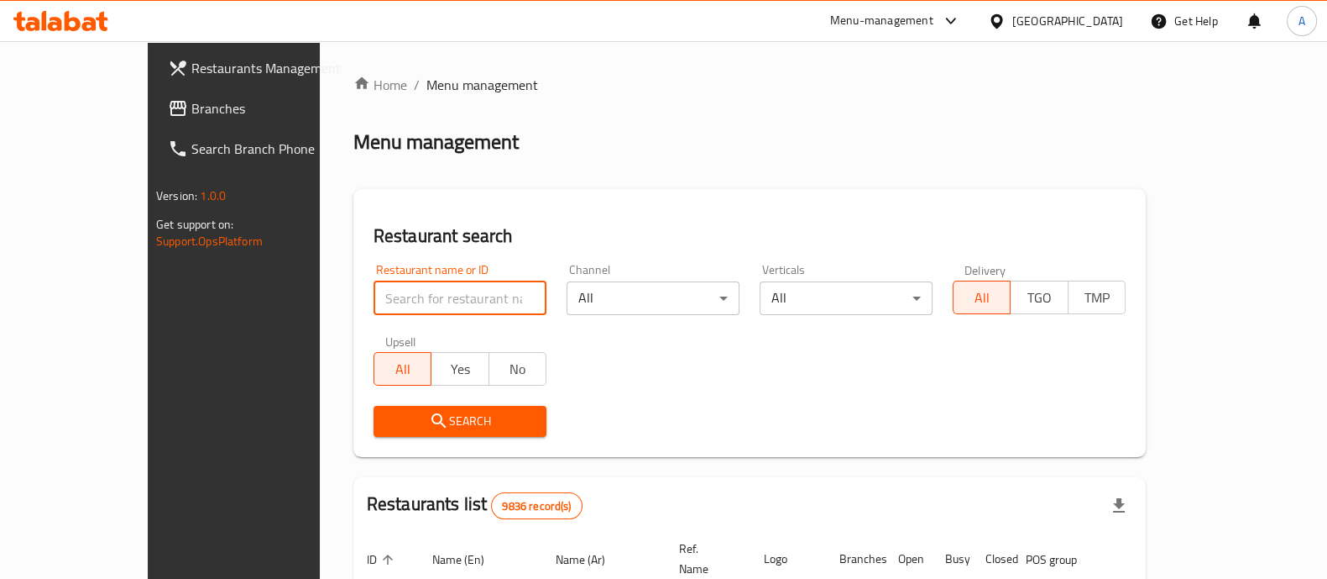
click at [398, 306] on input "search" at bounding box center [460, 298] width 173 height 34
type input "kabab factory"
click at [401, 423] on span "Search" at bounding box center [460, 421] width 146 height 21
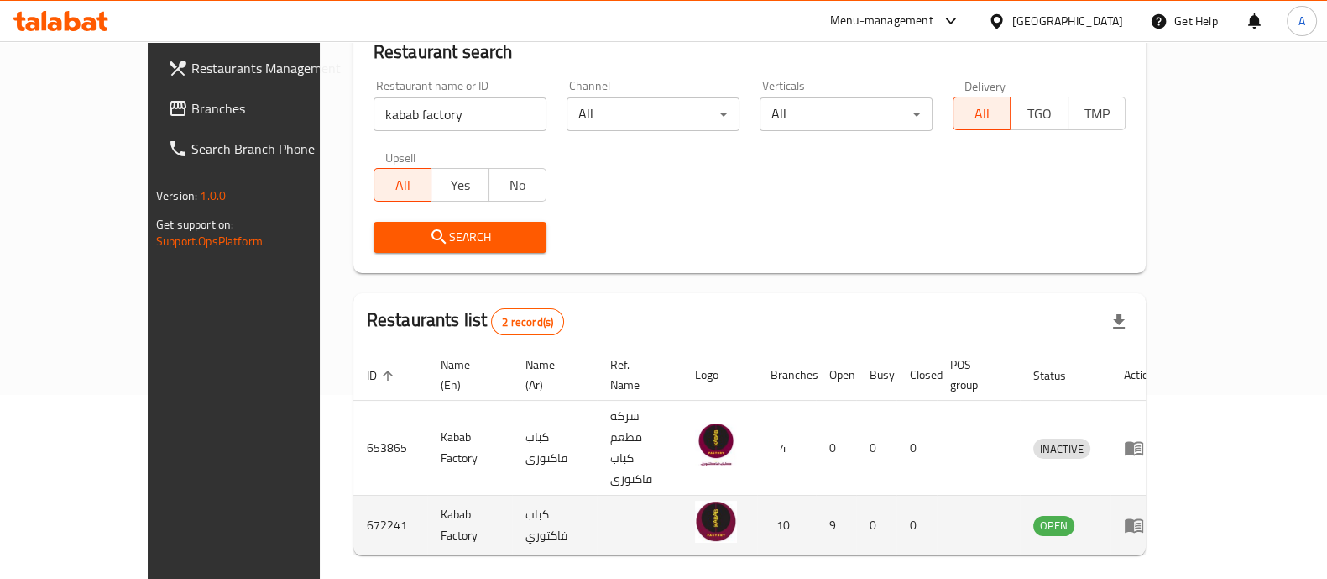
scroll to position [196, 0]
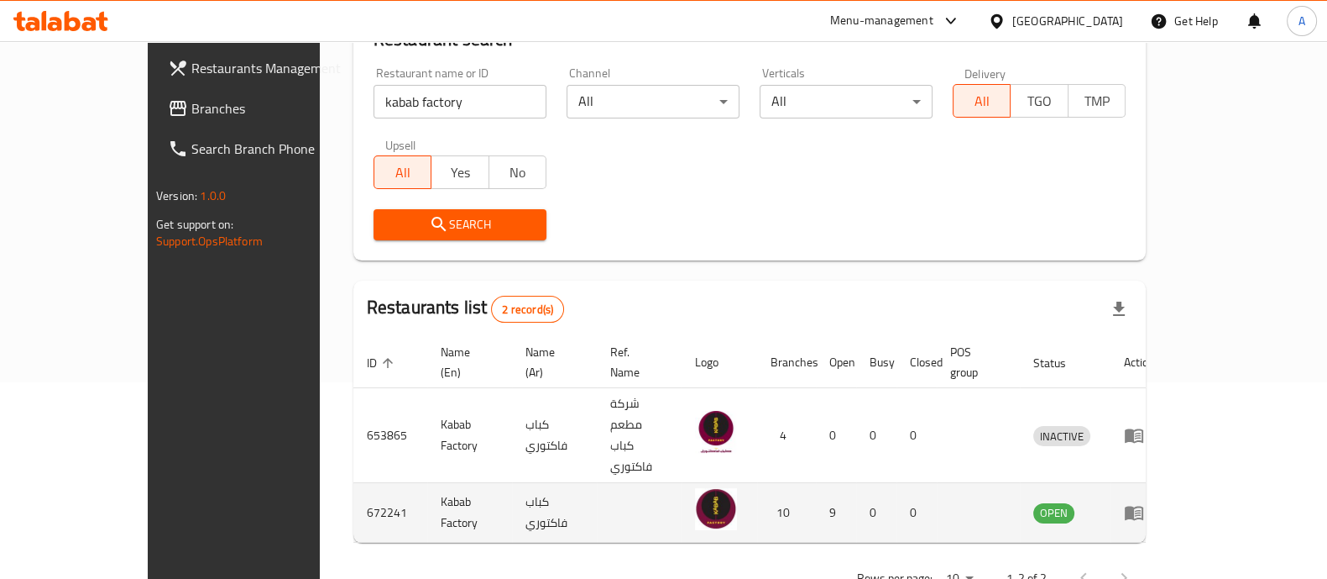
click at [353, 483] on td "672241" at bounding box center [390, 513] width 74 height 60
copy td "672241"
